Goal: Task Accomplishment & Management: Use online tool/utility

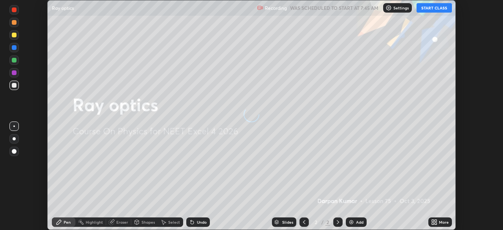
scroll to position [230, 502]
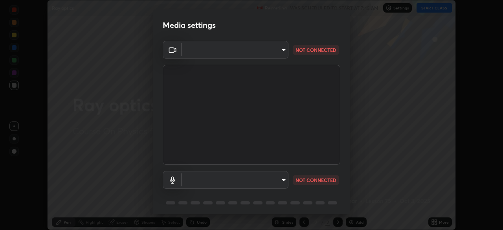
type input "aa36e69ab0c88cc8f992b177efc0368f24d8e8c052c335078adb188e95c7aa57"
type input "2b24ba9d2ca74351948b0617c99dc8409d11c9a3fd25ca6b2dc72b4d2d44406f"
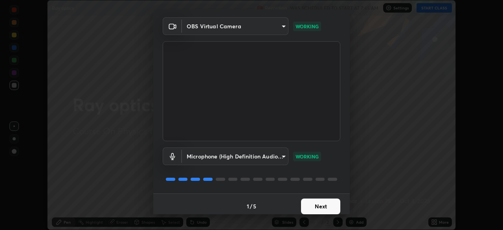
scroll to position [28, 0]
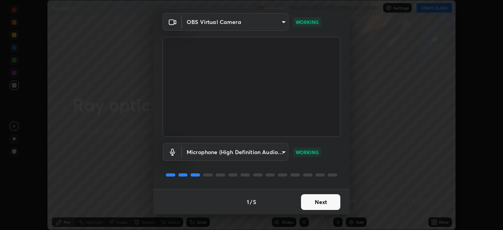
click at [325, 205] on button "Next" at bounding box center [320, 202] width 39 height 16
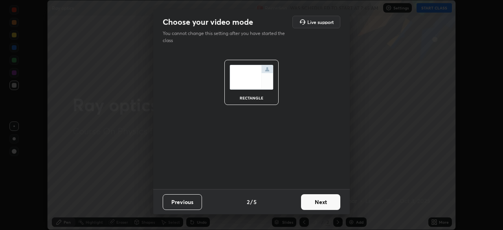
scroll to position [0, 0]
click at [325, 205] on button "Next" at bounding box center [320, 202] width 39 height 16
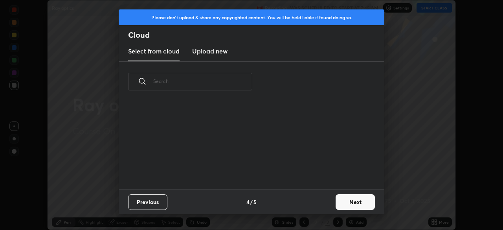
click at [359, 207] on button "Next" at bounding box center [354, 202] width 39 height 16
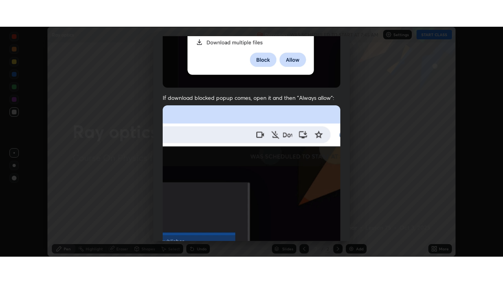
scroll to position [188, 0]
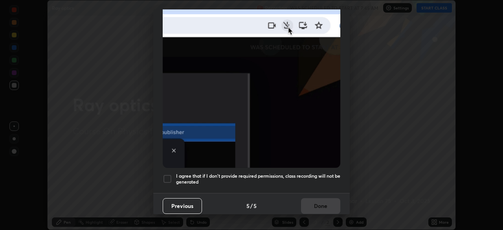
click at [305, 173] on h5 "I agree that if I don't provide required permissions, class recording will not …" at bounding box center [258, 179] width 164 height 12
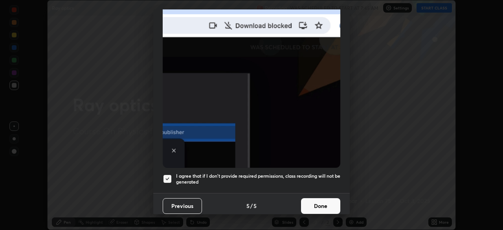
click at [310, 198] on button "Done" at bounding box center [320, 206] width 39 height 16
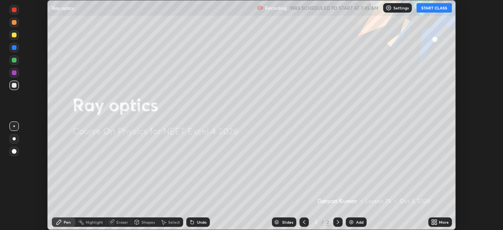
click at [441, 6] on button "START CLASS" at bounding box center [433, 7] width 35 height 9
click at [440, 225] on div "More" at bounding box center [440, 221] width 24 height 9
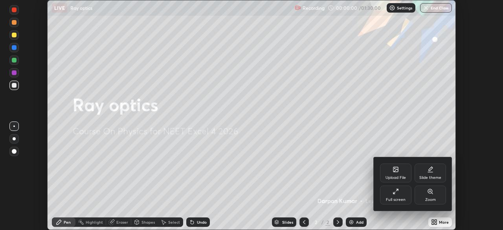
click at [397, 200] on div "Full screen" at bounding box center [396, 200] width 20 height 4
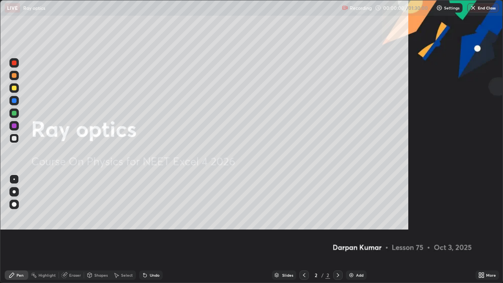
scroll to position [283, 503]
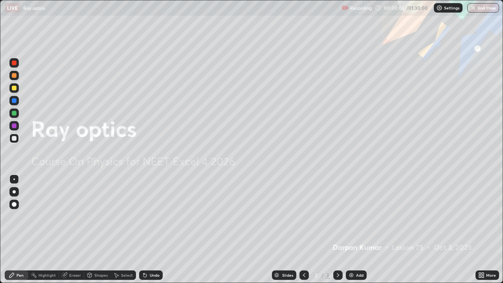
click at [355, 229] on div "Add" at bounding box center [356, 274] width 21 height 9
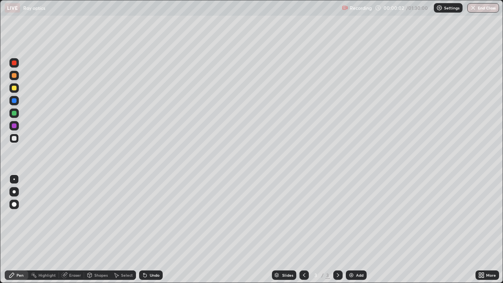
click at [301, 229] on div at bounding box center [303, 274] width 9 height 9
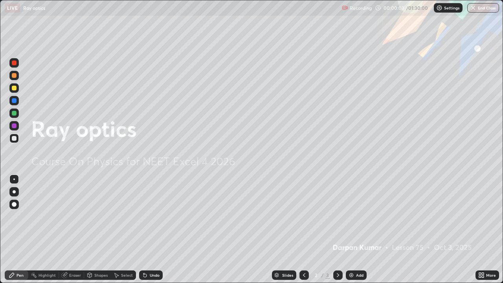
click at [482, 229] on icon at bounding box center [482, 274] width 2 height 2
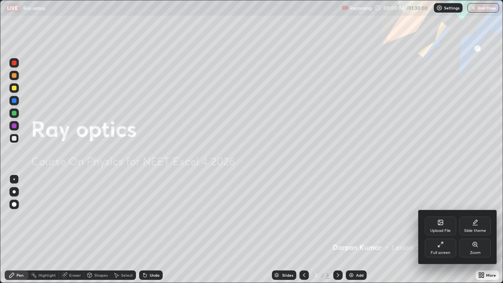
click at [448, 229] on div "Upload File" at bounding box center [440, 231] width 20 height 4
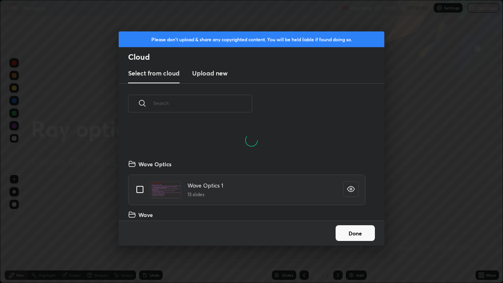
scroll to position [653, 0]
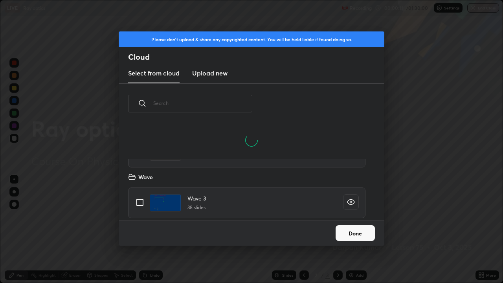
click at [201, 104] on input "text" at bounding box center [202, 102] width 99 height 33
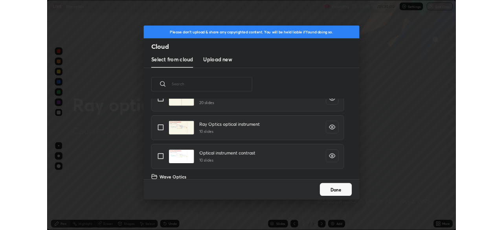
scroll to position [672, 0]
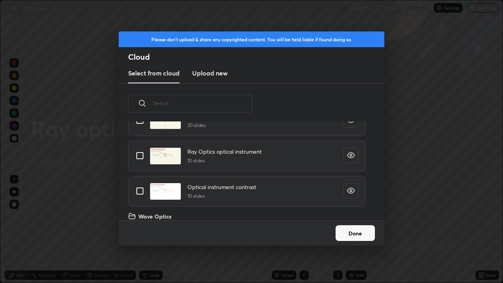
click at [139, 193] on input "grid" at bounding box center [140, 191] width 16 height 16
checkbox input "true"
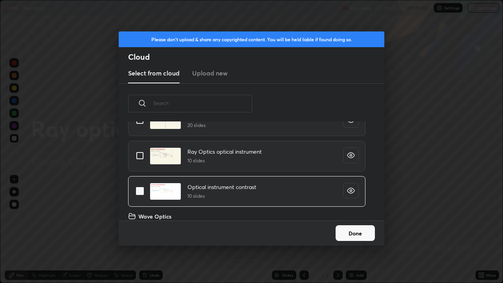
click at [348, 229] on button "Done" at bounding box center [354, 233] width 39 height 16
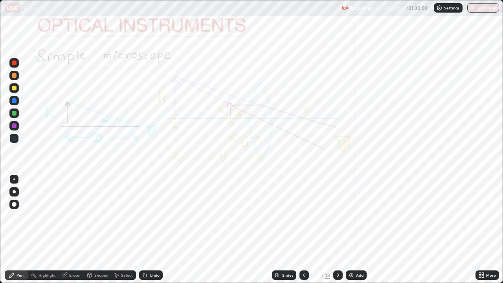
click at [301, 229] on icon at bounding box center [304, 275] width 6 height 6
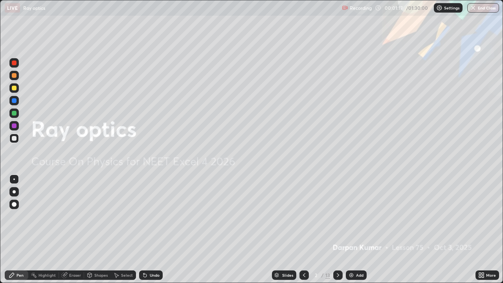
click at [354, 229] on div "Add" at bounding box center [356, 274] width 21 height 9
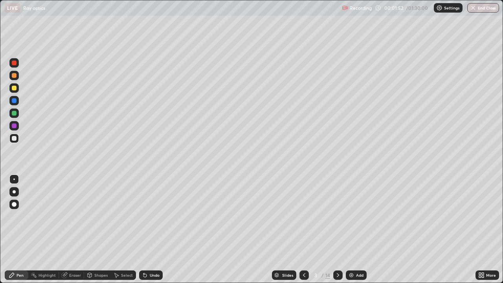
click at [152, 229] on div "Undo" at bounding box center [155, 275] width 10 height 4
click at [15, 126] on div at bounding box center [14, 125] width 5 height 5
click at [12, 112] on div at bounding box center [14, 113] width 5 height 5
click at [15, 141] on div at bounding box center [13, 138] width 9 height 9
click at [17, 129] on div at bounding box center [13, 125] width 9 height 9
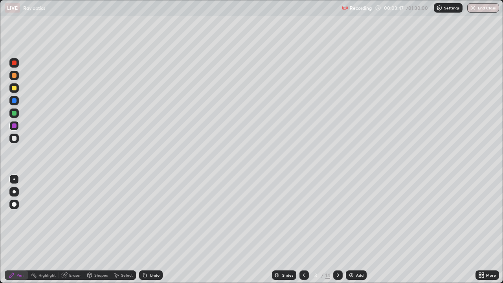
click at [15, 115] on div at bounding box center [14, 113] width 5 height 5
click at [340, 229] on icon at bounding box center [338, 275] width 6 height 6
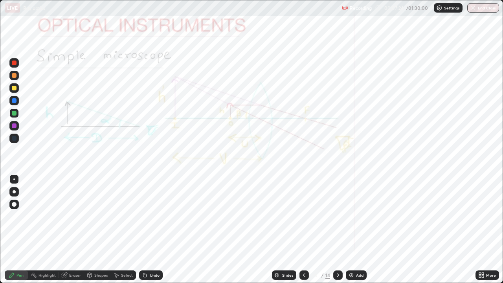
click at [15, 129] on div at bounding box center [13, 125] width 9 height 9
click at [16, 183] on div at bounding box center [13, 178] width 9 height 9
click at [12, 138] on div at bounding box center [14, 138] width 5 height 5
click at [15, 139] on div at bounding box center [14, 138] width 5 height 5
click at [73, 229] on div "Eraser" at bounding box center [75, 275] width 12 height 4
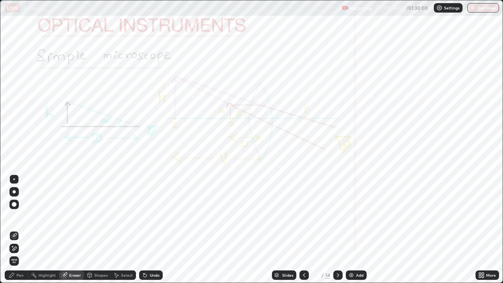
click at [22, 229] on div "Pen" at bounding box center [19, 275] width 7 height 4
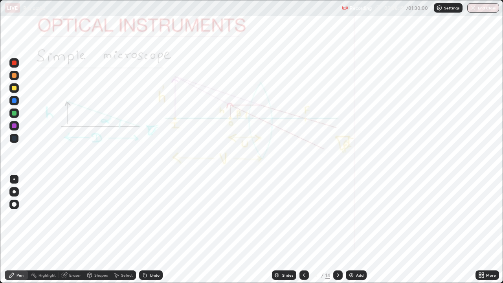
click at [13, 127] on div at bounding box center [14, 125] width 5 height 5
click at [154, 229] on div "Undo" at bounding box center [155, 275] width 10 height 4
click at [155, 229] on div "Undo" at bounding box center [155, 275] width 10 height 4
click at [12, 138] on div at bounding box center [14, 138] width 5 height 5
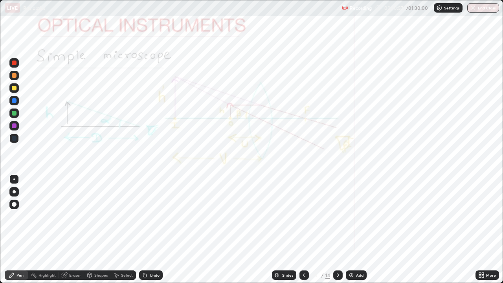
click at [13, 113] on div at bounding box center [14, 113] width 5 height 5
click at [17, 100] on div at bounding box center [13, 100] width 9 height 9
click at [15, 128] on div at bounding box center [14, 125] width 5 height 5
click at [13, 115] on div at bounding box center [14, 113] width 5 height 5
click at [79, 229] on div "Eraser" at bounding box center [75, 275] width 12 height 4
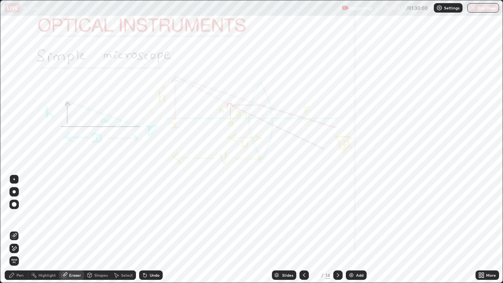
click at [21, 229] on div "Pen" at bounding box center [19, 275] width 7 height 4
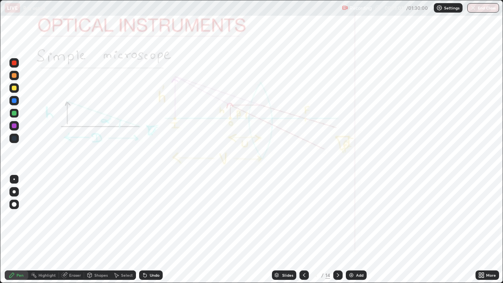
click at [75, 229] on div "Eraser" at bounding box center [75, 275] width 12 height 4
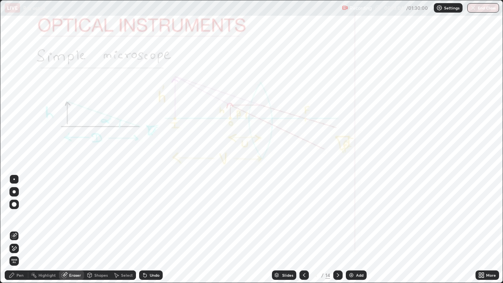
click at [20, 229] on div "Pen" at bounding box center [19, 275] width 7 height 4
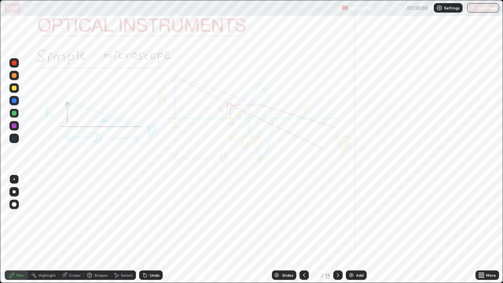
click at [13, 112] on div at bounding box center [14, 113] width 5 height 5
click at [13, 99] on div at bounding box center [14, 100] width 5 height 5
click at [128, 229] on div "Select" at bounding box center [127, 275] width 12 height 4
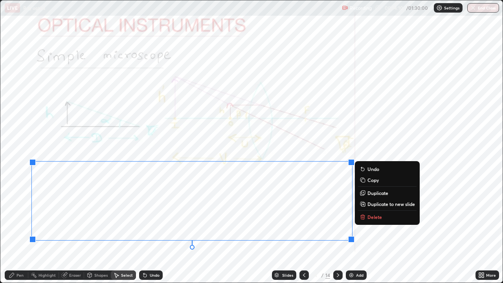
click at [399, 229] on div "0 ° Undo Copy Duplicate Duplicate to new slide Delete" at bounding box center [251, 141] width 502 height 282
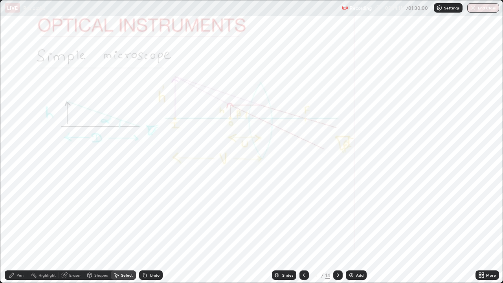
click at [23, 229] on div "Pen" at bounding box center [17, 274] width 24 height 9
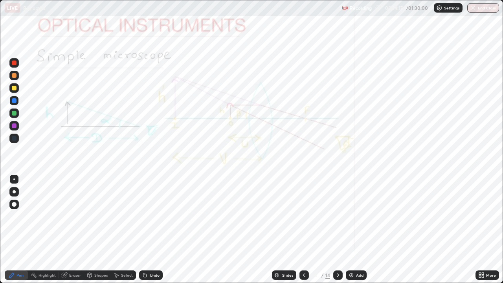
click at [481, 229] on icon at bounding box center [482, 276] width 2 height 2
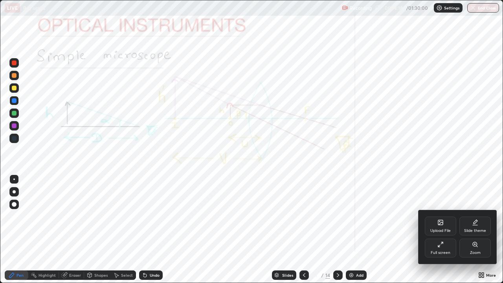
click at [444, 229] on div "Full screen" at bounding box center [440, 247] width 31 height 19
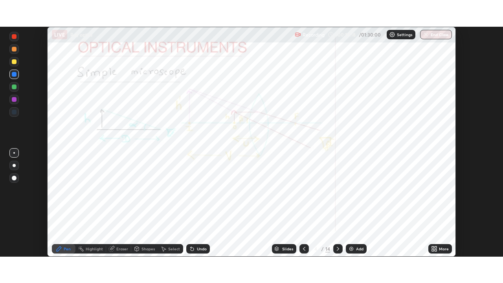
scroll to position [39043, 38770]
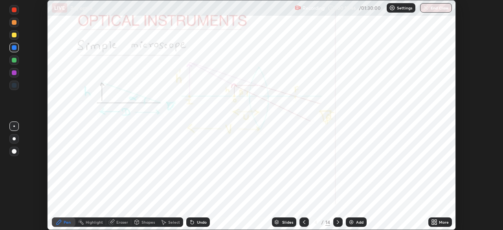
click at [337, 222] on icon at bounding box center [338, 222] width 6 height 6
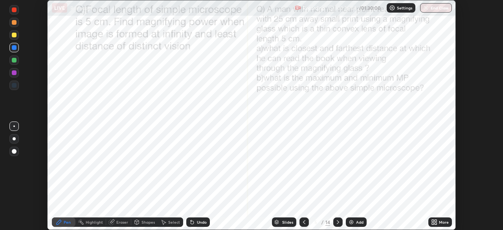
click at [18, 76] on div at bounding box center [13, 72] width 9 height 9
click at [445, 222] on div "More" at bounding box center [444, 222] width 10 height 4
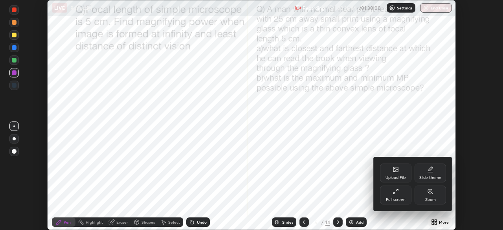
click at [406, 198] on div "Full screen" at bounding box center [395, 194] width 31 height 19
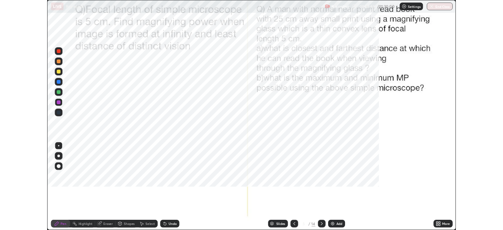
scroll to position [283, 503]
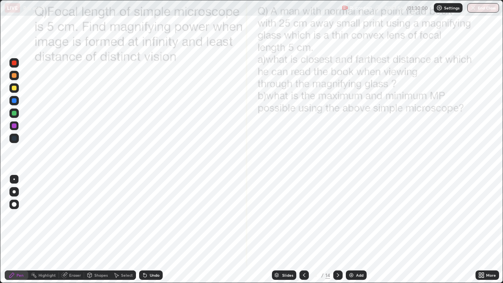
click at [153, 229] on div "Undo" at bounding box center [155, 275] width 10 height 4
click at [157, 229] on div "Undo" at bounding box center [155, 275] width 10 height 4
click at [79, 229] on div "Eraser" at bounding box center [71, 274] width 25 height 9
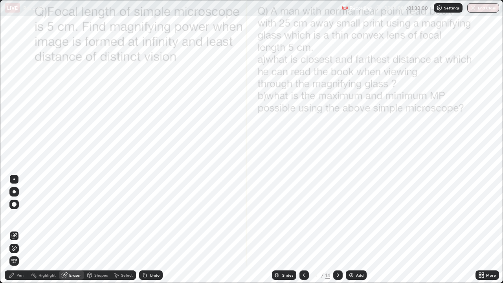
click at [20, 229] on div "Pen" at bounding box center [19, 275] width 7 height 4
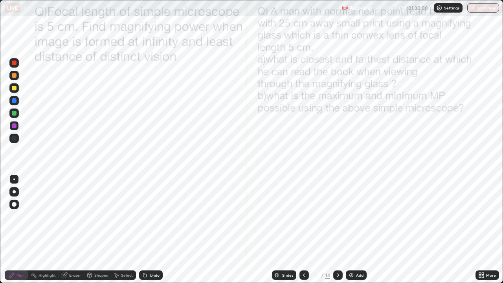
click at [75, 229] on div "Eraser" at bounding box center [75, 275] width 12 height 4
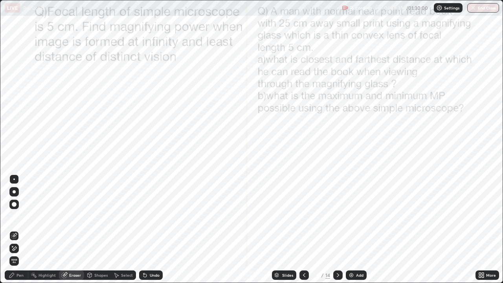
click at [15, 229] on div "Pen" at bounding box center [17, 274] width 24 height 9
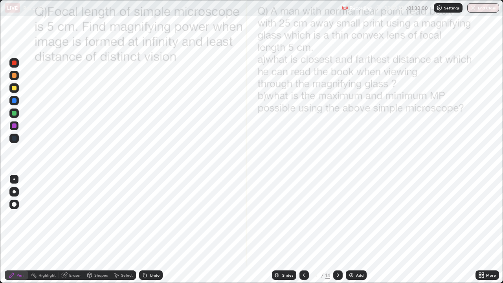
click at [150, 229] on div "Undo" at bounding box center [155, 275] width 10 height 4
click at [127, 229] on div "Select" at bounding box center [127, 275] width 12 height 4
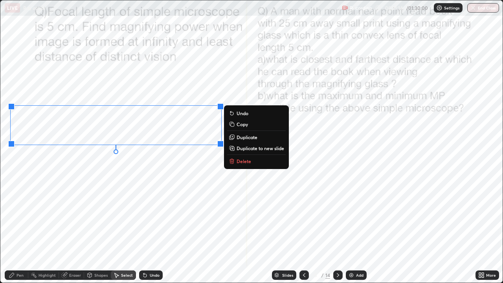
click at [19, 229] on div "Pen" at bounding box center [17, 274] width 24 height 9
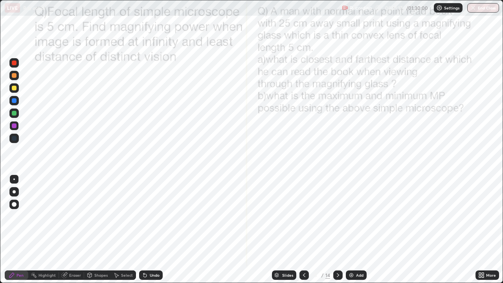
click at [14, 139] on div at bounding box center [14, 138] width 5 height 5
click at [17, 229] on div "Pen" at bounding box center [19, 275] width 7 height 4
click at [480, 229] on icon at bounding box center [480, 274] width 2 height 2
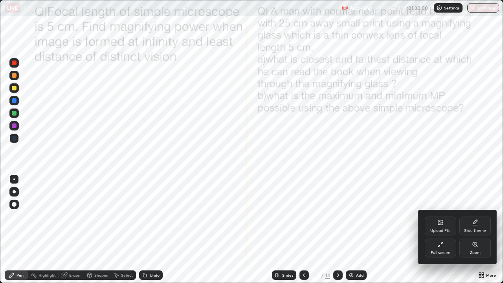
click at [441, 229] on div "Full screen" at bounding box center [440, 253] width 20 height 4
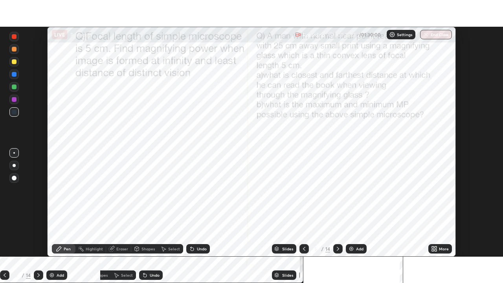
scroll to position [39043, 38770]
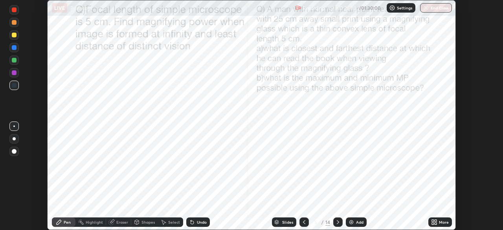
click at [337, 222] on icon at bounding box center [338, 222] width 6 height 6
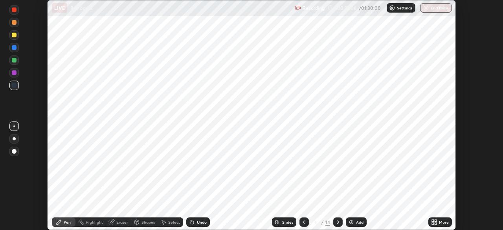
click at [337, 221] on icon at bounding box center [338, 222] width 6 height 6
click at [432, 223] on icon at bounding box center [433, 223] width 2 height 2
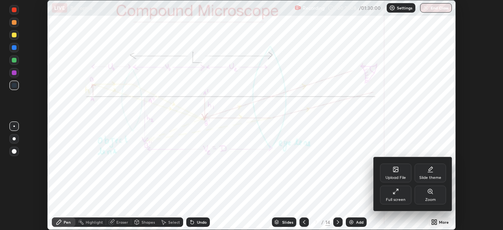
click at [398, 198] on div "Full screen" at bounding box center [396, 200] width 20 height 4
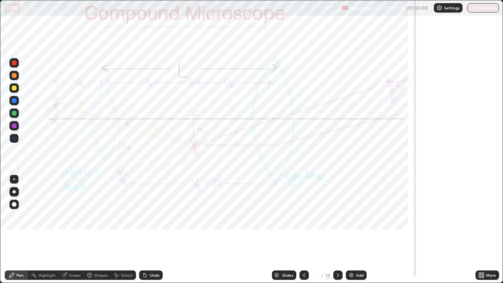
scroll to position [283, 503]
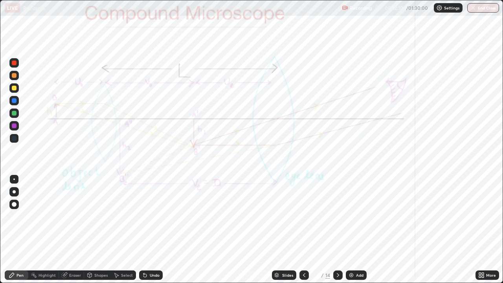
click at [304, 229] on icon at bounding box center [304, 275] width 6 height 6
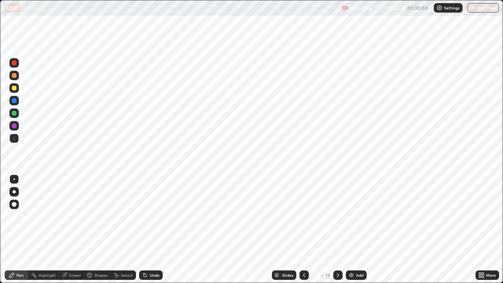
click at [308, 229] on div at bounding box center [303, 274] width 9 height 9
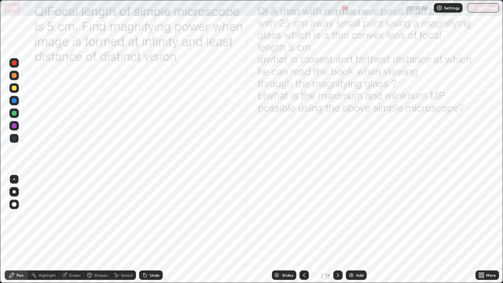
click at [303, 229] on icon at bounding box center [304, 275] width 6 height 6
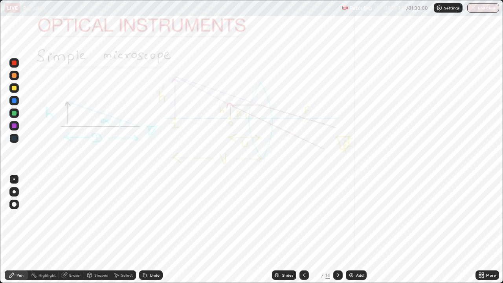
click at [333, 229] on div at bounding box center [337, 274] width 9 height 9
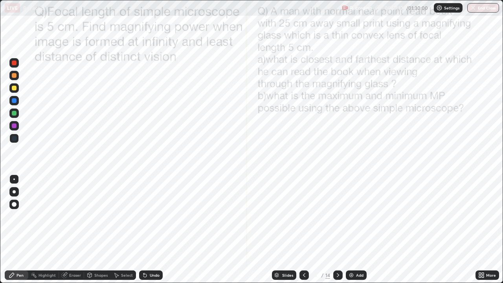
click at [339, 229] on icon at bounding box center [338, 275] width 6 height 6
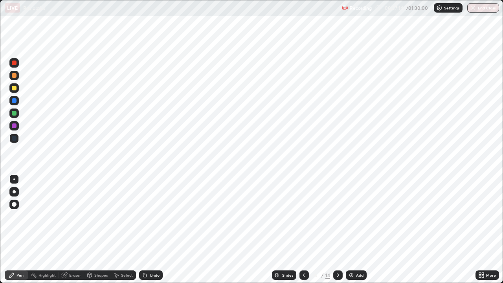
click at [335, 229] on div at bounding box center [337, 274] width 9 height 9
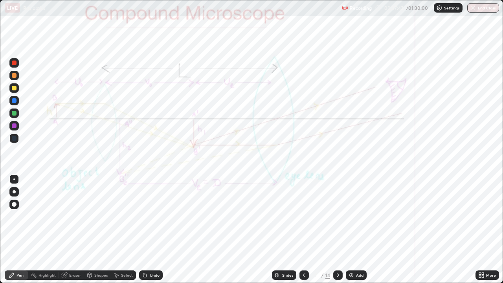
click at [13, 113] on div at bounding box center [14, 113] width 5 height 5
click at [150, 229] on div "Undo" at bounding box center [155, 275] width 10 height 4
click at [15, 126] on div at bounding box center [14, 125] width 5 height 5
click at [13, 138] on div at bounding box center [14, 138] width 5 height 5
click at [98, 229] on div "Shapes" at bounding box center [100, 275] width 13 height 4
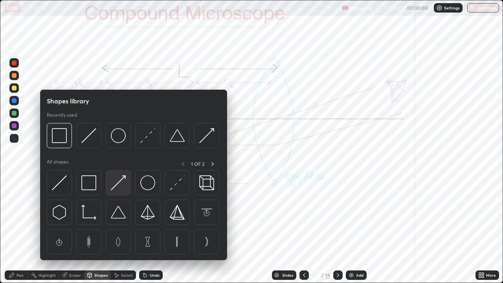
click at [121, 185] on img at bounding box center [118, 182] width 15 height 15
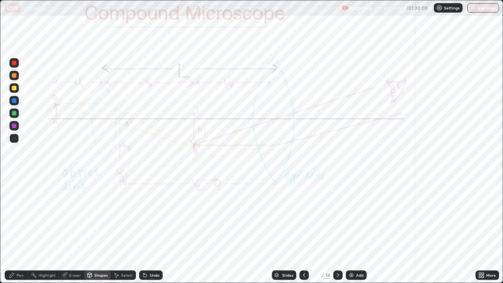
click at [11, 229] on div "Pen" at bounding box center [17, 274] width 24 height 9
click at [147, 229] on div "Undo" at bounding box center [151, 274] width 24 height 9
click at [150, 229] on div "Undo" at bounding box center [155, 275] width 10 height 4
click at [15, 139] on div at bounding box center [14, 138] width 5 height 5
click at [216, 229] on div "Slides 7 / 14 Add" at bounding box center [319, 275] width 313 height 16
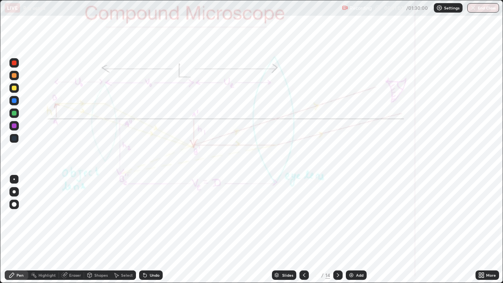
click at [353, 229] on div "Add" at bounding box center [356, 274] width 21 height 9
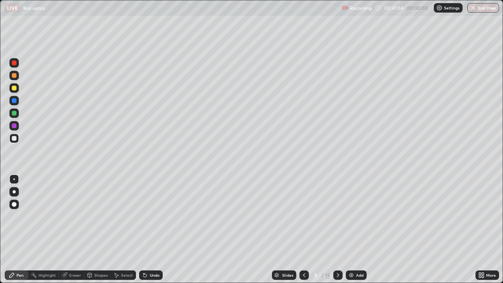
click at [340, 229] on div at bounding box center [337, 274] width 9 height 9
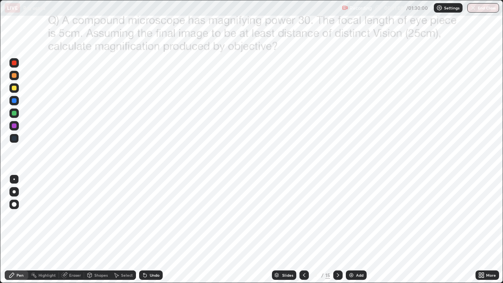
click at [303, 229] on icon at bounding box center [304, 275] width 6 height 6
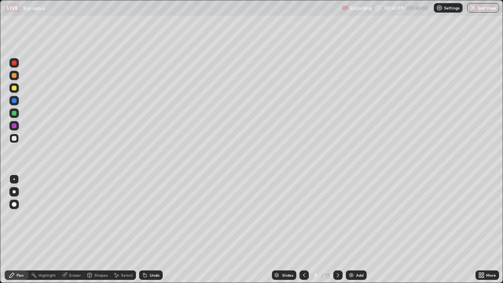
click at [14, 126] on div at bounding box center [14, 125] width 5 height 5
click at [152, 229] on div "Undo" at bounding box center [155, 275] width 10 height 4
click at [17, 139] on div at bounding box center [13, 138] width 9 height 9
click at [304, 229] on icon at bounding box center [304, 275] width 6 height 6
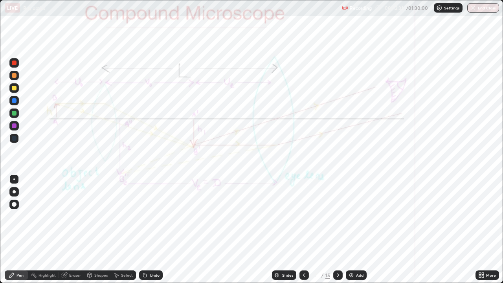
click at [337, 229] on icon at bounding box center [338, 275] width 2 height 4
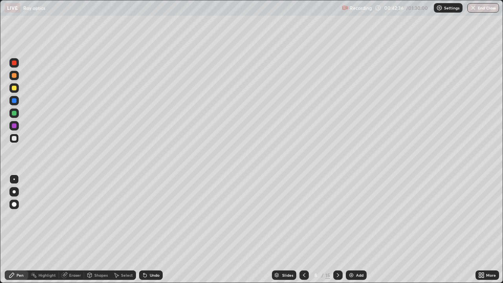
click at [303, 229] on icon at bounding box center [304, 275] width 6 height 6
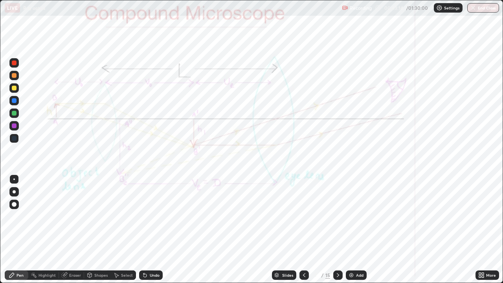
click at [74, 229] on div "Eraser" at bounding box center [75, 275] width 12 height 4
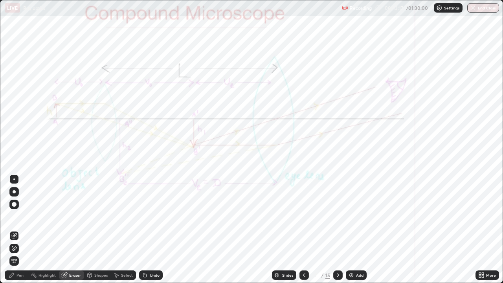
click at [16, 229] on div "Pen" at bounding box center [17, 274] width 24 height 9
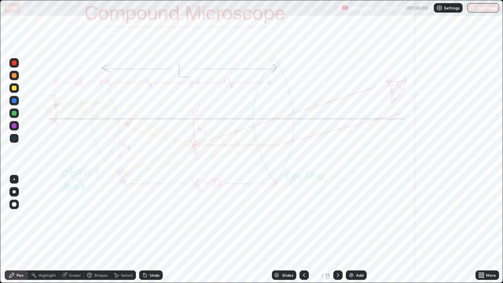
click at [339, 229] on icon at bounding box center [338, 275] width 6 height 6
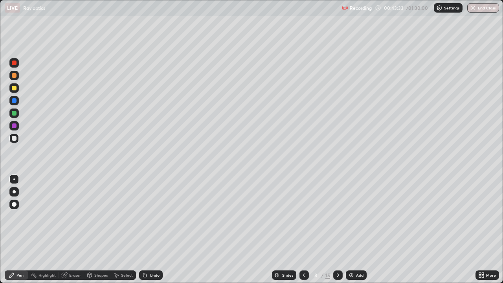
click at [15, 113] on div at bounding box center [14, 113] width 5 height 5
click at [151, 229] on div "Undo" at bounding box center [155, 275] width 10 height 4
click at [302, 229] on div at bounding box center [303, 274] width 9 height 9
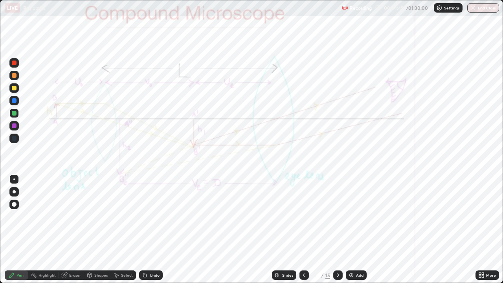
click at [303, 229] on icon at bounding box center [304, 275] width 6 height 6
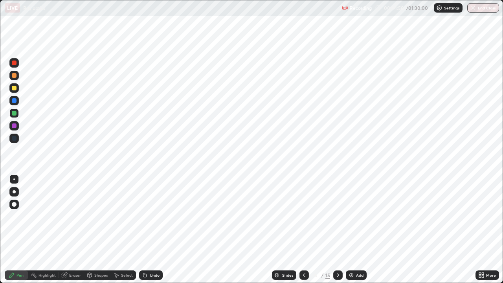
click at [337, 229] on icon at bounding box center [338, 275] width 6 height 6
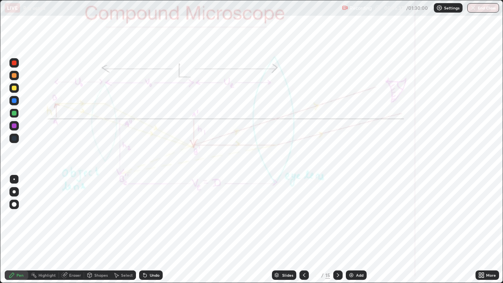
click at [338, 229] on icon at bounding box center [338, 275] width 6 height 6
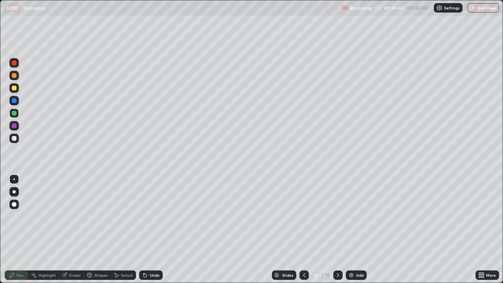
click at [71, 229] on div "Eraser" at bounding box center [71, 274] width 25 height 9
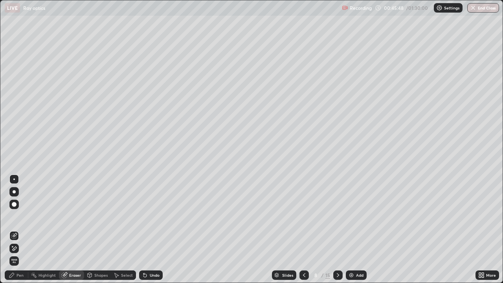
click at [31, 229] on circle at bounding box center [31, 274] width 1 height 1
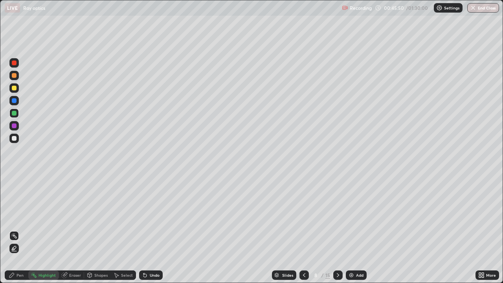
click at [23, 229] on div "Pen" at bounding box center [19, 275] width 7 height 4
click at [338, 229] on icon at bounding box center [338, 275] width 6 height 6
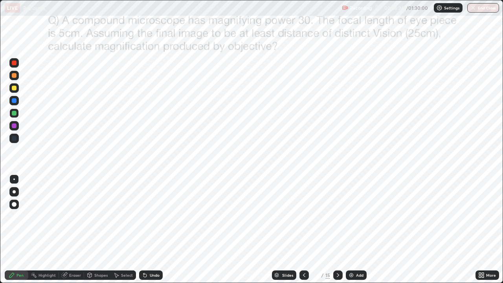
click at [15, 112] on div at bounding box center [14, 113] width 5 height 5
click at [303, 229] on icon at bounding box center [304, 275] width 6 height 6
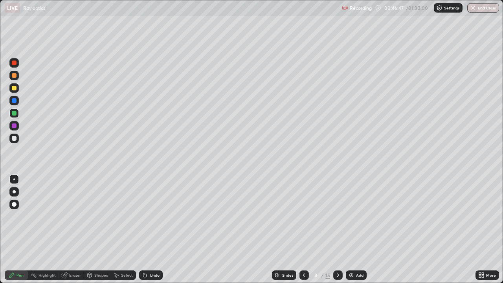
click at [340, 229] on icon at bounding box center [338, 275] width 6 height 6
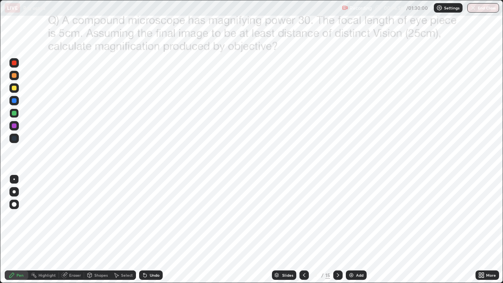
click at [16, 141] on div at bounding box center [13, 138] width 9 height 9
click at [147, 229] on div "Undo" at bounding box center [151, 274] width 24 height 9
click at [69, 229] on div "Eraser" at bounding box center [75, 275] width 12 height 4
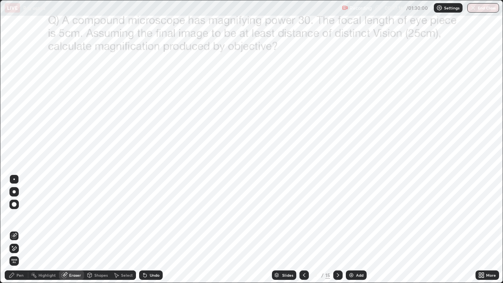
click at [16, 229] on div "Pen" at bounding box center [19, 275] width 7 height 4
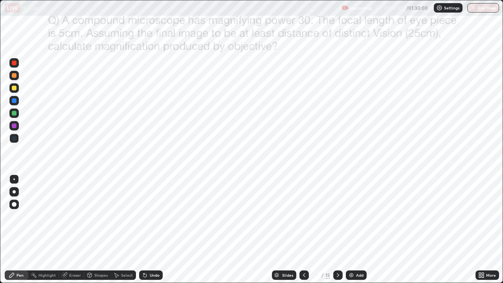
click at [146, 229] on icon at bounding box center [145, 275] width 6 height 6
click at [150, 229] on div "Undo" at bounding box center [155, 275] width 10 height 4
click at [0, 206] on div "Setting up your live class" at bounding box center [251, 141] width 503 height 283
click at [302, 229] on icon at bounding box center [304, 275] width 6 height 6
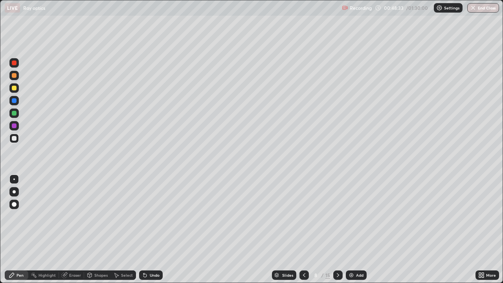
click at [303, 229] on icon at bounding box center [304, 275] width 2 height 4
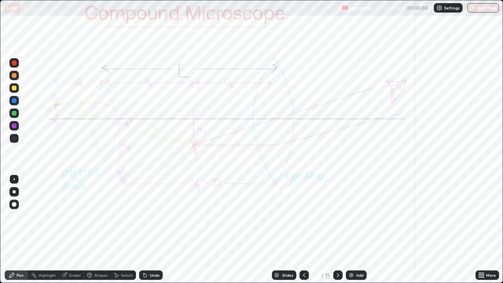
click at [337, 229] on icon at bounding box center [338, 275] width 2 height 4
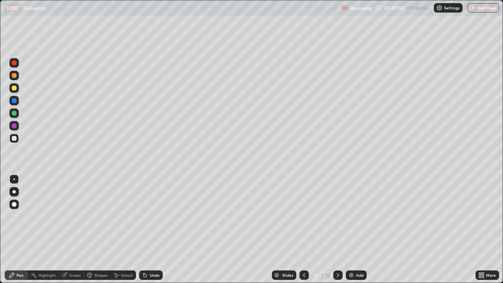
click at [337, 229] on icon at bounding box center [338, 275] width 6 height 6
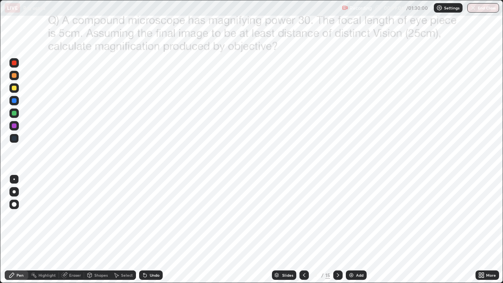
click at [338, 229] on icon at bounding box center [338, 275] width 6 height 6
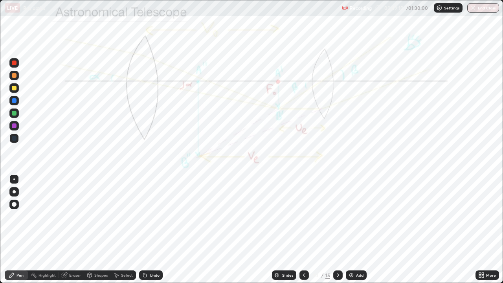
click at [303, 229] on icon at bounding box center [304, 275] width 2 height 4
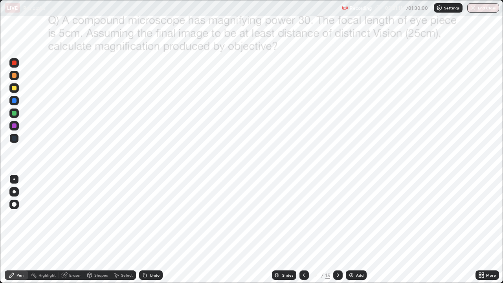
click at [337, 229] on icon at bounding box center [338, 275] width 6 height 6
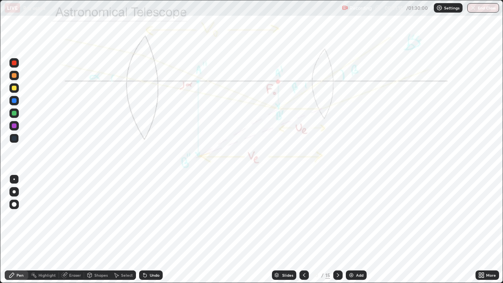
click at [13, 128] on div at bounding box center [14, 125] width 5 height 5
click at [16, 127] on div at bounding box center [14, 125] width 5 height 5
click at [15, 126] on div at bounding box center [14, 125] width 5 height 5
click at [16, 112] on div at bounding box center [14, 113] width 5 height 5
click at [14, 101] on div at bounding box center [14, 100] width 5 height 5
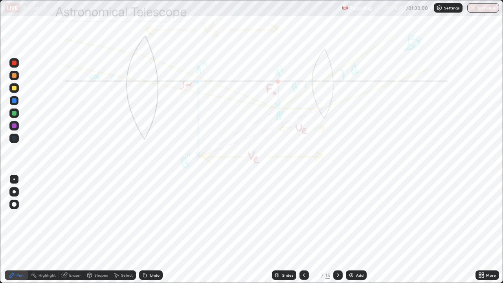
click at [13, 113] on div at bounding box center [14, 113] width 5 height 5
click at [95, 229] on div "Shapes" at bounding box center [97, 274] width 27 height 9
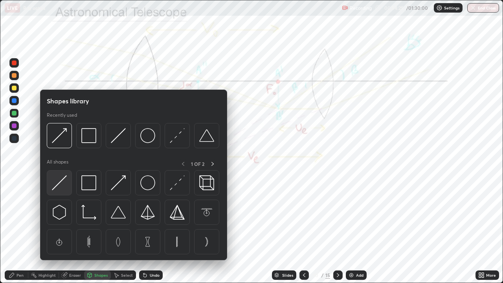
click at [60, 185] on img at bounding box center [59, 182] width 15 height 15
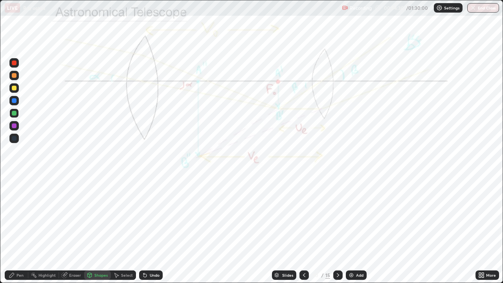
click at [16, 113] on div at bounding box center [14, 113] width 5 height 5
click at [22, 229] on div "Pen" at bounding box center [19, 275] width 7 height 4
click at [13, 138] on div at bounding box center [14, 138] width 5 height 5
click at [16, 139] on div at bounding box center [14, 138] width 5 height 5
click at [361, 229] on div "Add" at bounding box center [359, 275] width 7 height 4
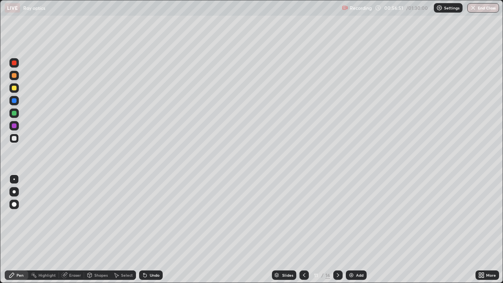
click at [15, 129] on div at bounding box center [13, 125] width 9 height 9
click at [337, 229] on icon at bounding box center [338, 275] width 6 height 6
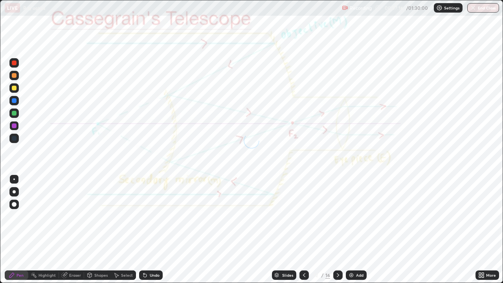
click at [303, 229] on icon at bounding box center [304, 275] width 6 height 6
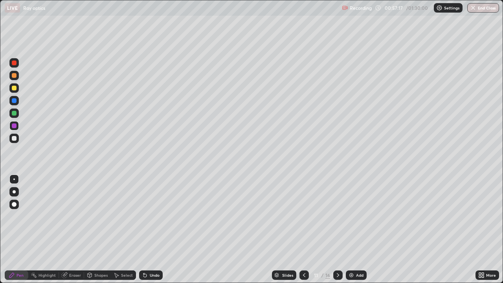
click at [303, 229] on icon at bounding box center [304, 275] width 6 height 6
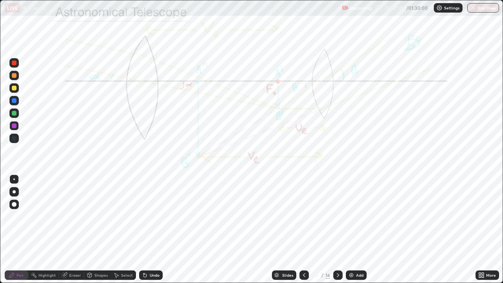
click at [337, 229] on icon at bounding box center [338, 275] width 6 height 6
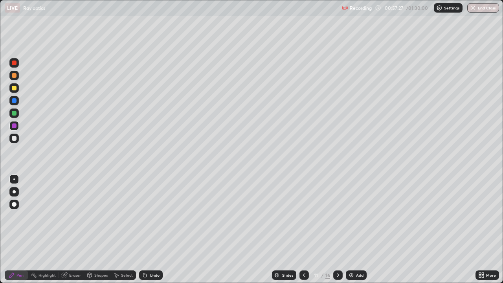
click at [155, 229] on div "Undo" at bounding box center [155, 275] width 10 height 4
click at [306, 229] on div at bounding box center [303, 274] width 9 height 9
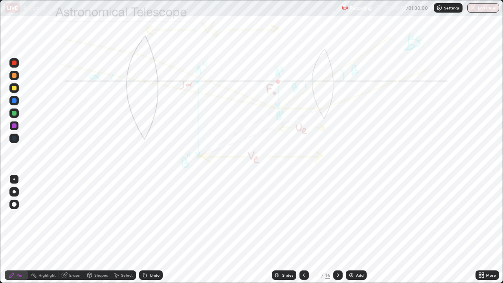
click at [338, 229] on icon at bounding box center [338, 275] width 6 height 6
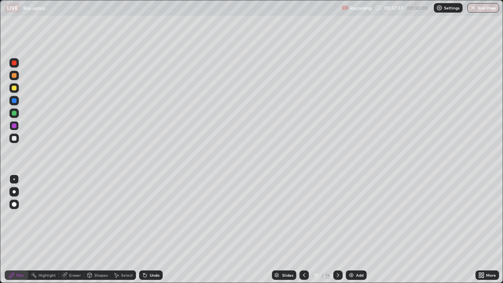
click at [304, 229] on icon at bounding box center [304, 275] width 6 height 6
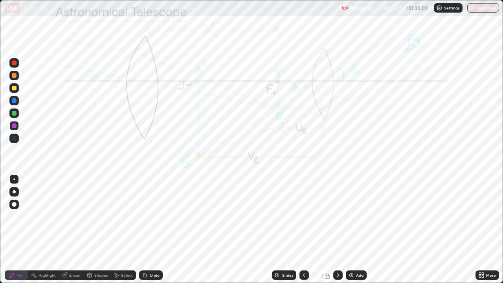
click at [337, 229] on icon at bounding box center [338, 275] width 6 height 6
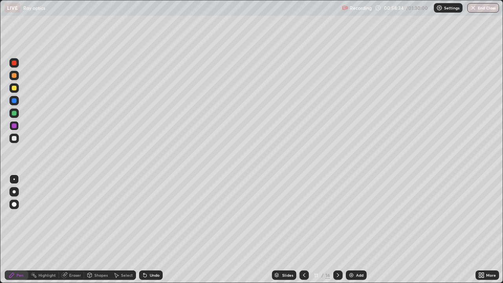
click at [303, 229] on icon at bounding box center [304, 275] width 6 height 6
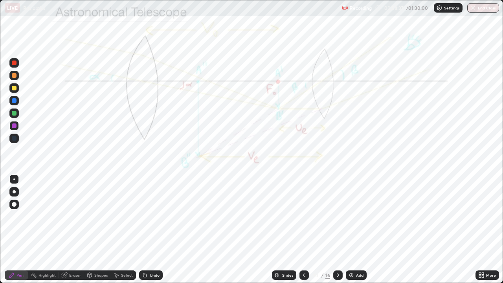
click at [337, 229] on icon at bounding box center [338, 275] width 6 height 6
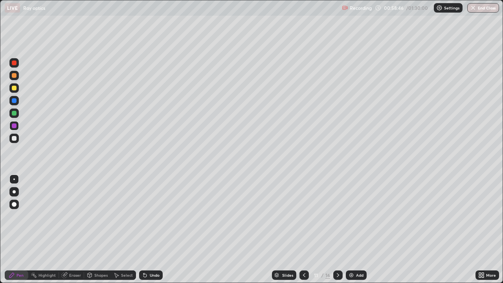
click at [303, 229] on icon at bounding box center [304, 275] width 6 height 6
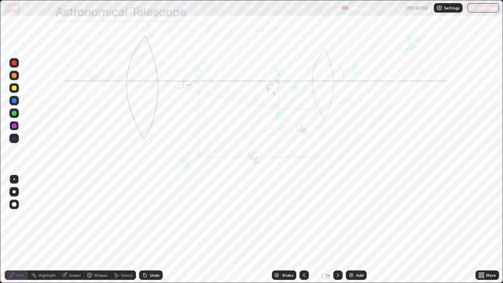
click at [339, 229] on div at bounding box center [337, 275] width 9 height 16
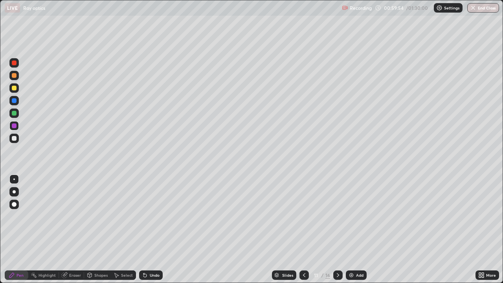
click at [302, 229] on icon at bounding box center [304, 275] width 6 height 6
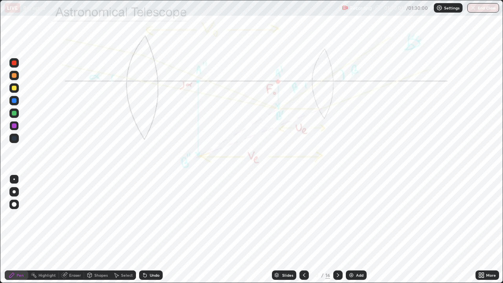
click at [18, 126] on div at bounding box center [13, 125] width 9 height 9
click at [337, 229] on icon at bounding box center [338, 275] width 6 height 6
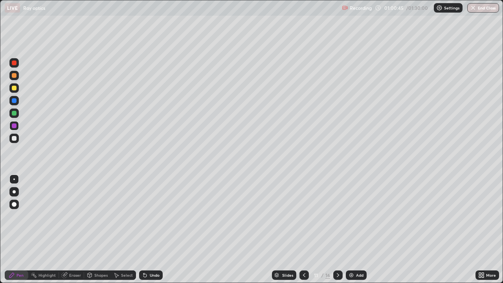
click at [337, 229] on icon at bounding box center [338, 275] width 6 height 6
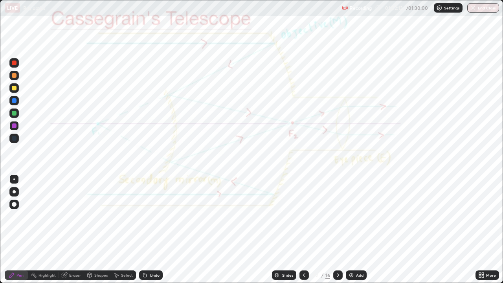
click at [341, 229] on div at bounding box center [337, 274] width 9 height 9
click at [304, 229] on icon at bounding box center [304, 275] width 6 height 6
click at [17, 139] on div at bounding box center [13, 138] width 9 height 9
click at [337, 229] on icon at bounding box center [338, 275] width 6 height 6
click at [14, 140] on div at bounding box center [14, 138] width 5 height 5
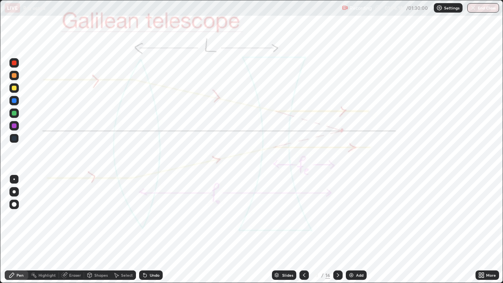
click at [303, 229] on icon at bounding box center [304, 275] width 6 height 6
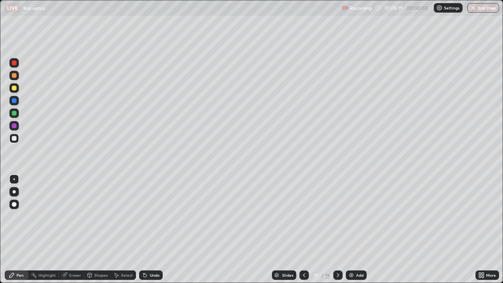
click at [303, 229] on icon at bounding box center [304, 275] width 6 height 6
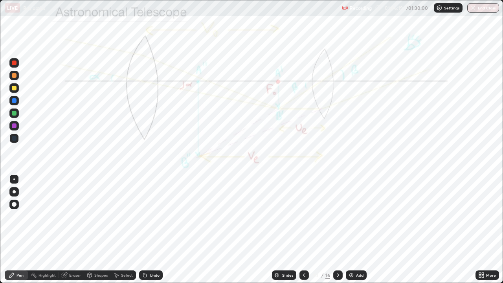
click at [303, 229] on icon at bounding box center [304, 275] width 6 height 6
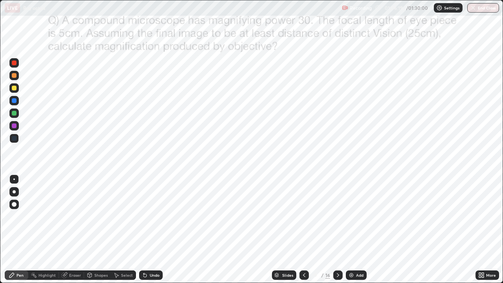
click at [303, 229] on icon at bounding box center [304, 275] width 6 height 6
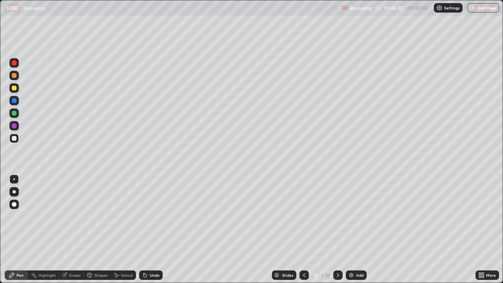
click at [308, 229] on div at bounding box center [303, 274] width 9 height 9
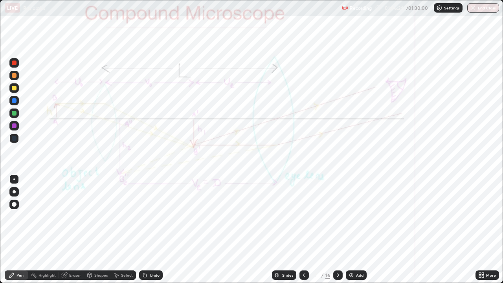
click at [337, 229] on icon at bounding box center [338, 275] width 2 height 4
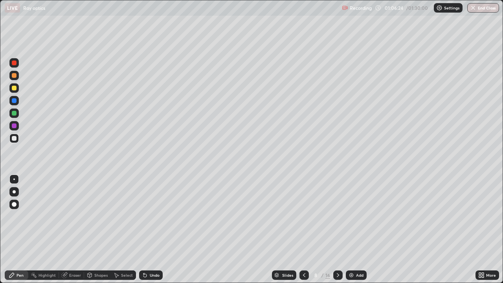
click at [337, 229] on icon at bounding box center [338, 275] width 6 height 6
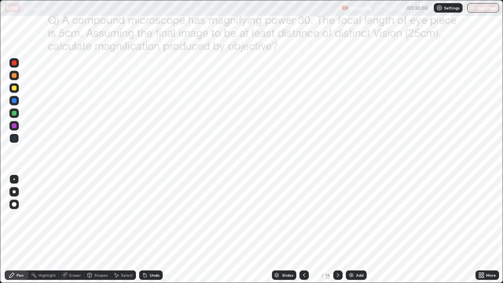
click at [337, 229] on icon at bounding box center [338, 275] width 6 height 6
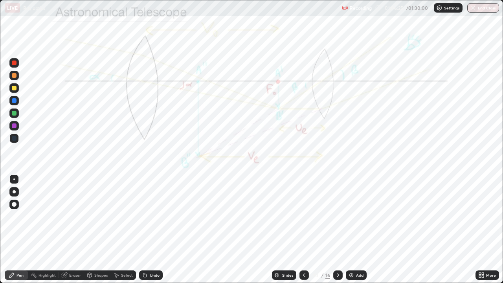
click at [337, 229] on icon at bounding box center [338, 275] width 6 height 6
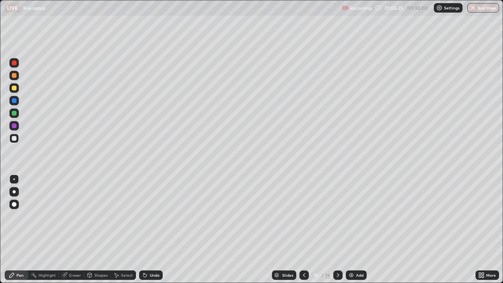
click at [341, 229] on div at bounding box center [337, 274] width 9 height 9
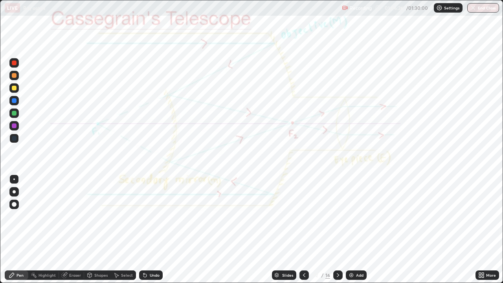
click at [341, 229] on div at bounding box center [337, 274] width 9 height 9
click at [153, 229] on div "Undo" at bounding box center [155, 275] width 10 height 4
click at [463, 229] on div "Slides 13 / 16 Add" at bounding box center [319, 275] width 313 height 16
click at [482, 229] on icon at bounding box center [482, 274] width 2 height 2
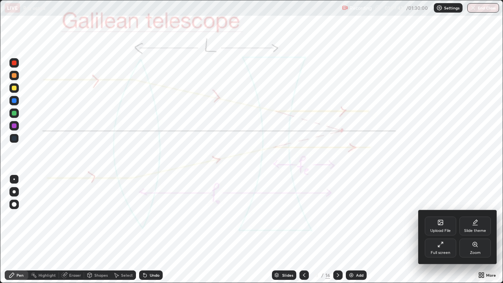
click at [483, 229] on div at bounding box center [251, 141] width 503 height 283
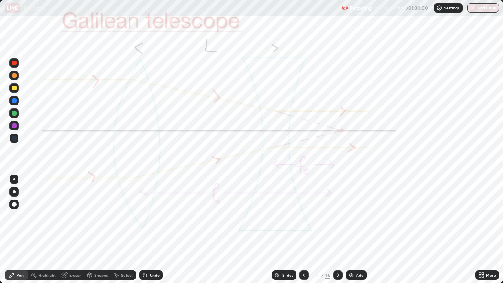
click at [462, 229] on div "Slides 13 / 16 Add" at bounding box center [319, 275] width 313 height 16
click at [336, 229] on icon at bounding box center [338, 275] width 6 height 6
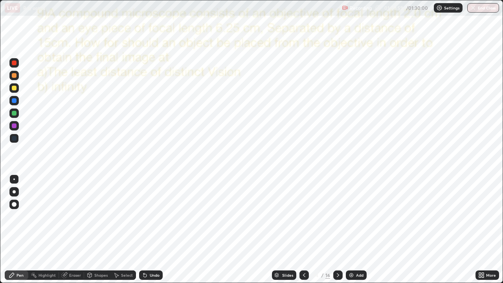
click at [337, 229] on icon at bounding box center [338, 275] width 6 height 6
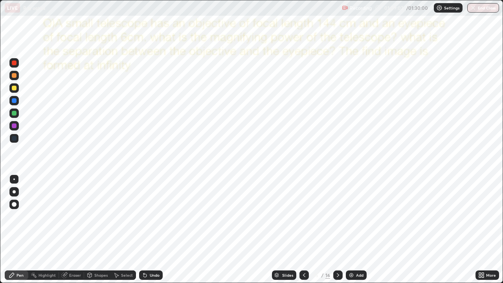
click at [303, 229] on icon at bounding box center [304, 275] width 6 height 6
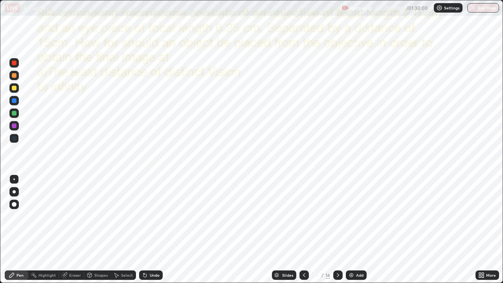
click at [340, 229] on div at bounding box center [337, 274] width 9 height 9
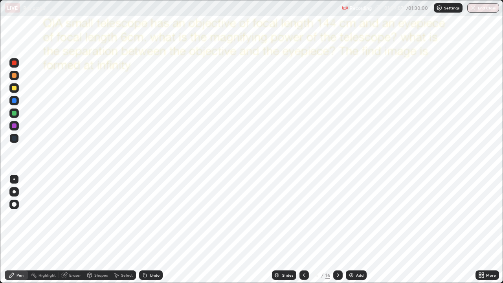
click at [335, 229] on icon at bounding box center [338, 275] width 6 height 6
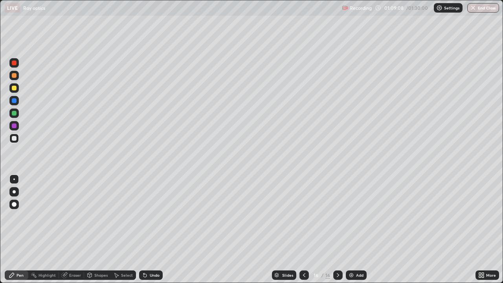
click at [307, 229] on div at bounding box center [303, 275] width 9 height 16
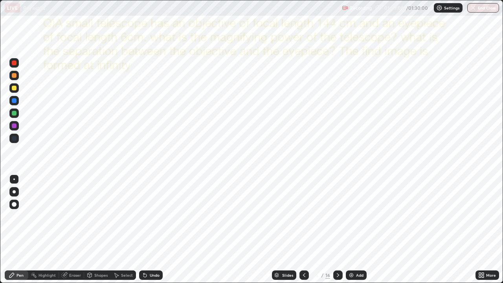
click at [307, 229] on div at bounding box center [303, 275] width 9 height 16
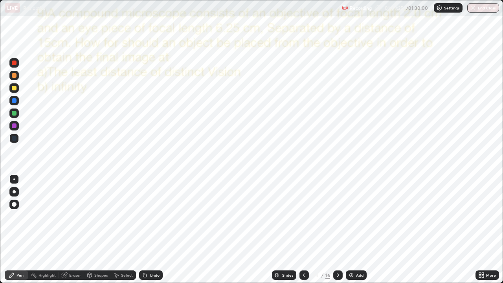
click at [14, 127] on div at bounding box center [14, 125] width 5 height 5
click at [99, 229] on div "Shapes" at bounding box center [100, 275] width 13 height 4
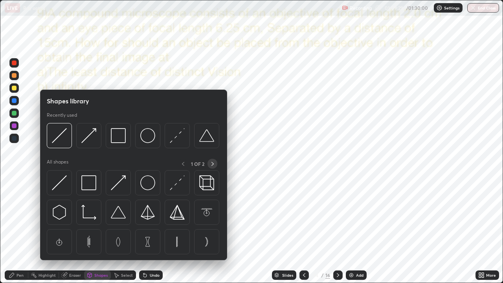
click at [212, 163] on icon at bounding box center [212, 164] width 6 height 6
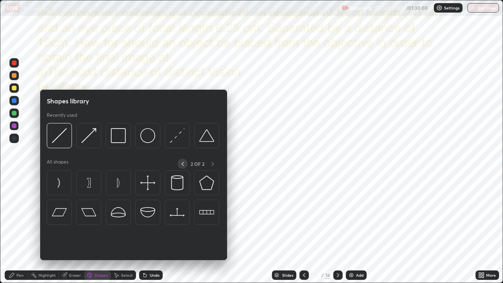
click at [182, 164] on icon at bounding box center [182, 164] width 6 height 6
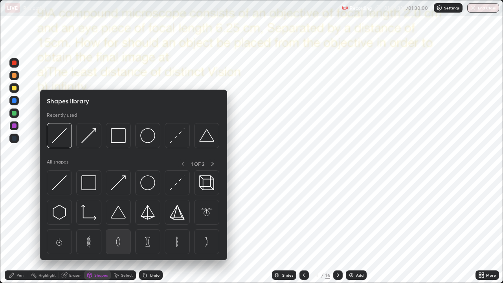
click at [119, 229] on img at bounding box center [118, 241] width 15 height 15
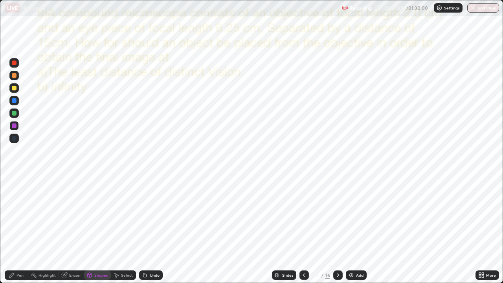
click at [98, 229] on div "Shapes" at bounding box center [100, 275] width 13 height 4
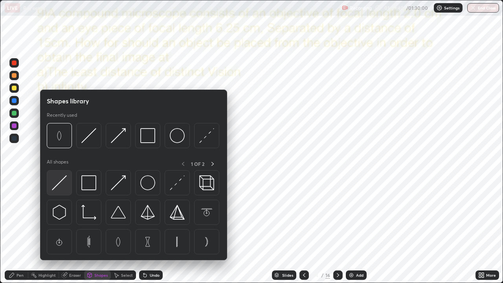
click at [63, 189] on img at bounding box center [59, 182] width 15 height 15
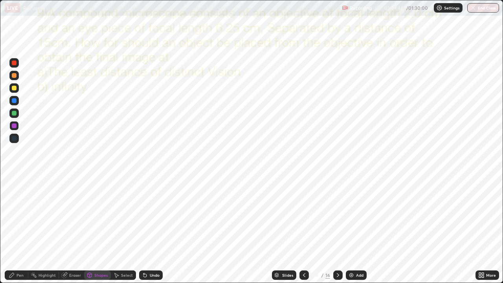
click at [19, 229] on div "Pen" at bounding box center [19, 275] width 7 height 4
click at [13, 104] on div at bounding box center [13, 100] width 9 height 9
click at [155, 229] on div "Undo" at bounding box center [155, 275] width 10 height 4
click at [154, 229] on div "Undo" at bounding box center [155, 275] width 10 height 4
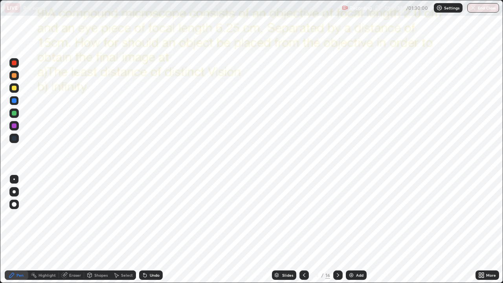
click at [155, 229] on div "Undo" at bounding box center [151, 274] width 24 height 9
click at [156, 229] on div "Undo" at bounding box center [155, 275] width 10 height 4
click at [154, 229] on div "Undo" at bounding box center [155, 275] width 10 height 4
click at [151, 229] on div "Undo" at bounding box center [155, 275] width 10 height 4
click at [154, 229] on div "Undo" at bounding box center [155, 275] width 10 height 4
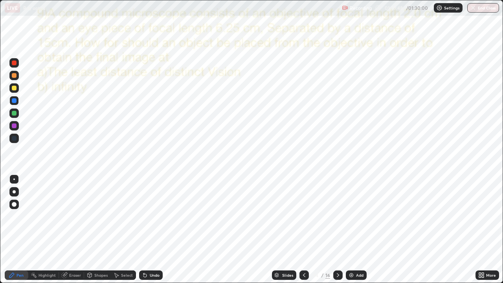
click at [148, 229] on div "Undo" at bounding box center [151, 274] width 24 height 9
click at [16, 105] on div at bounding box center [13, 100] width 9 height 9
click at [77, 229] on div "Eraser" at bounding box center [71, 274] width 25 height 9
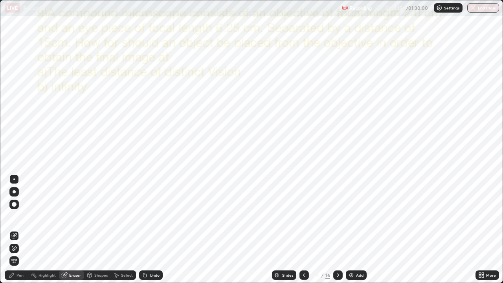
click at [21, 229] on div "Pen" at bounding box center [19, 275] width 7 height 4
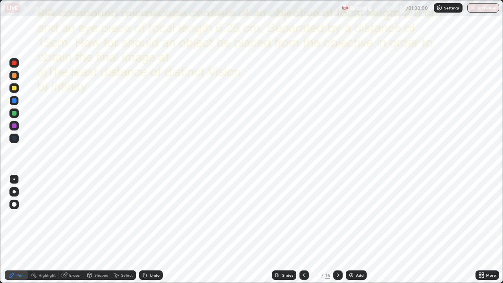
click at [150, 229] on div "Undo" at bounding box center [151, 274] width 24 height 9
click at [147, 229] on div "Undo" at bounding box center [151, 274] width 24 height 9
click at [150, 229] on div "Undo" at bounding box center [155, 275] width 10 height 4
click at [152, 229] on div "Undo" at bounding box center [155, 275] width 10 height 4
click at [336, 229] on icon at bounding box center [338, 275] width 6 height 6
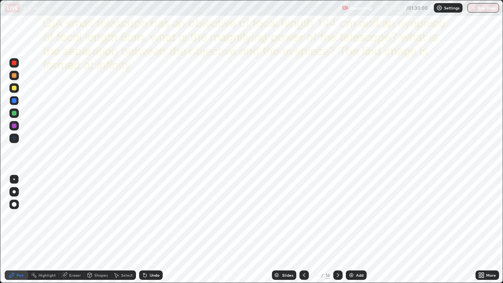
click at [15, 126] on div at bounding box center [14, 125] width 5 height 5
click at [337, 229] on icon at bounding box center [338, 275] width 6 height 6
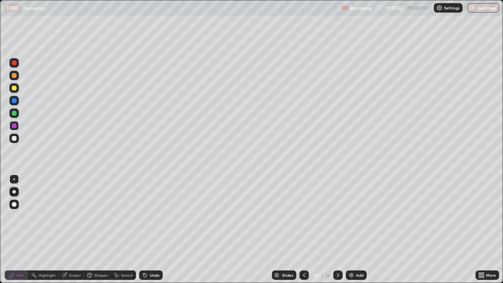
click at [14, 139] on div at bounding box center [14, 138] width 5 height 5
click at [489, 8] on button "End Class" at bounding box center [483, 7] width 31 height 9
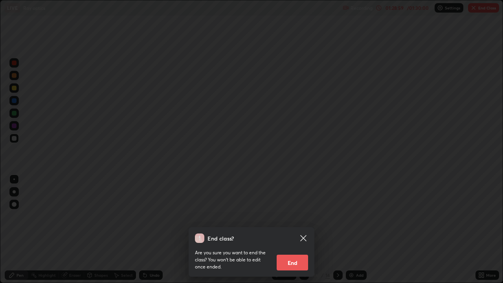
click at [291, 229] on button "End" at bounding box center [291, 262] width 31 height 16
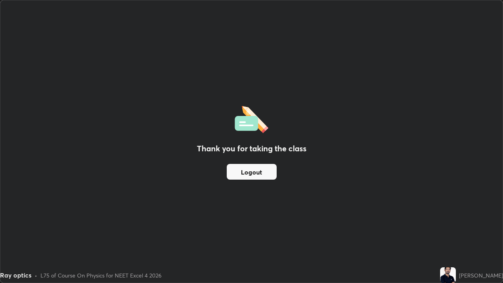
click at [246, 172] on button "Logout" at bounding box center [252, 172] width 50 height 16
click at [239, 172] on button "Logout" at bounding box center [252, 172] width 50 height 16
